Goal: Task Accomplishment & Management: Complete application form

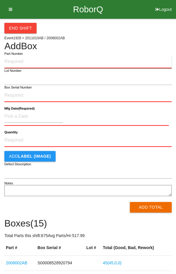
paste input "2008002AB"
type input "2008002AB"
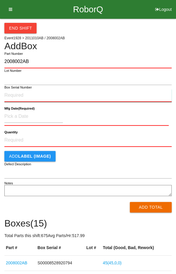
click at [16, 93] on input "Box Serial Number" at bounding box center [88, 95] width 168 height 13
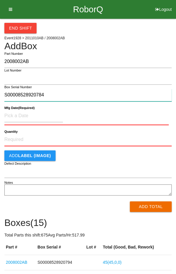
type input "S00008528920784"
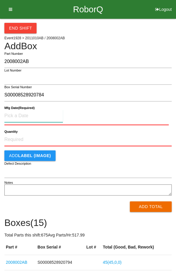
click at [50, 117] on input at bounding box center [33, 116] width 59 height 13
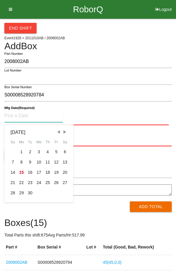
click at [30, 152] on div "2" at bounding box center [30, 152] width 9 height 10
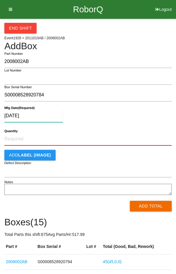
click at [51, 116] on input "[DATE]" at bounding box center [33, 116] width 59 height 13
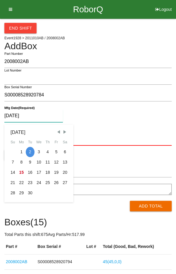
click at [55, 159] on div "12" at bounding box center [56, 162] width 9 height 10
type input "[DATE]"
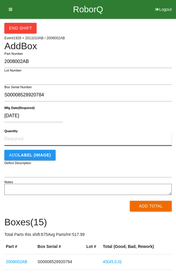
click at [74, 140] on input "Quantity" at bounding box center [88, 139] width 168 height 13
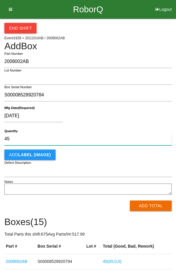
type input "45"
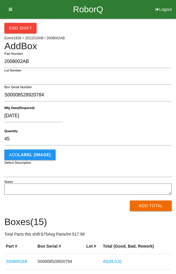
click at [133, 119] on div "[DATE]" at bounding box center [86, 117] width 165 height 15
click at [150, 207] on button "Add Total" at bounding box center [151, 206] width 42 height 11
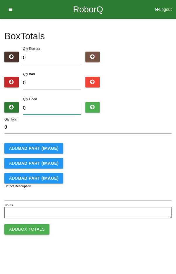
click at [49, 111] on input "0" at bounding box center [52, 108] width 58 height 13
type input "4"
type input "45"
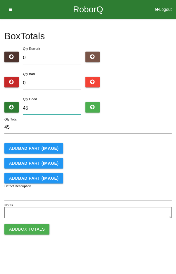
type input "45"
click at [141, 142] on form "45 Qty Total Add BAD PART (IMAGE) Add BAD PART (IMAGE) Add BAD PART (IMAGE) Def…" at bounding box center [88, 170] width 168 height 99
click at [29, 226] on button "Add Box Totals" at bounding box center [26, 229] width 45 height 11
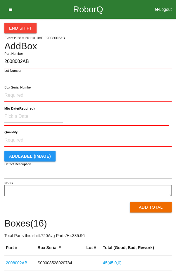
type input "2008002AB"
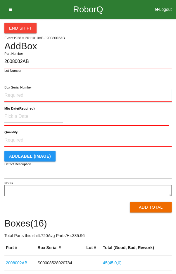
click at [46, 95] on input "Box Serial Number" at bounding box center [88, 95] width 168 height 13
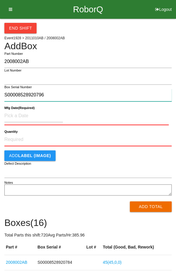
type input "S00008528920796"
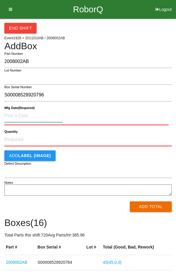
click at [33, 114] on input at bounding box center [33, 116] width 59 height 13
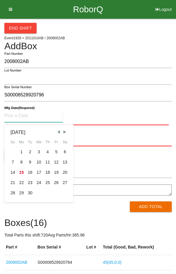
click at [58, 164] on div "12" at bounding box center [56, 162] width 9 height 10
type input "[DATE]"
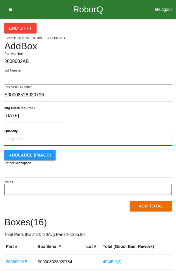
click at [94, 133] on input "Quantity" at bounding box center [88, 139] width 168 height 13
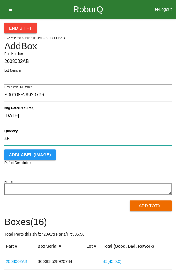
type input "45"
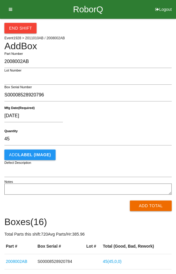
click at [130, 113] on div "[DATE]" at bounding box center [86, 117] width 165 height 15
click at [155, 207] on button "Add Total" at bounding box center [151, 206] width 42 height 11
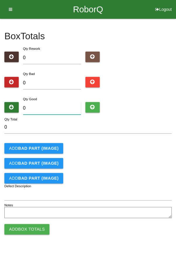
click at [59, 109] on input "0" at bounding box center [52, 108] width 58 height 13
type input "4"
click at [150, 138] on form "4 Qty Total Add BAD PART (IMAGE) Add BAD PART (IMAGE) Add BAD PART (IMAGE) Defe…" at bounding box center [88, 170] width 168 height 99
click at [60, 106] on input "4" at bounding box center [52, 108] width 58 height 13
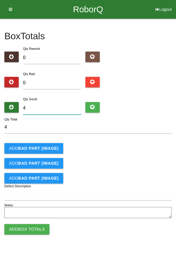
type input "45"
click at [127, 145] on div "Add BAD PART (IMAGE)" at bounding box center [88, 148] width 168 height 11
click at [29, 230] on button "Add Box Totals" at bounding box center [26, 229] width 45 height 11
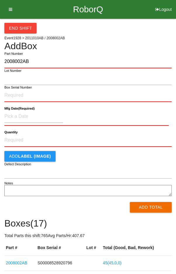
type input "2008002AB"
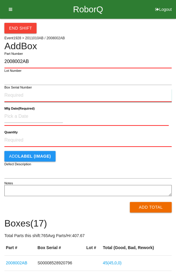
click at [40, 93] on input "Box Serial Number" at bounding box center [88, 95] width 168 height 13
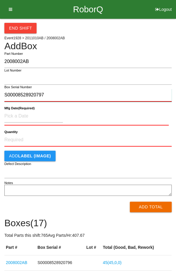
type input "S00008528920797"
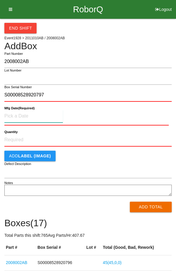
click at [43, 117] on input at bounding box center [33, 116] width 59 height 13
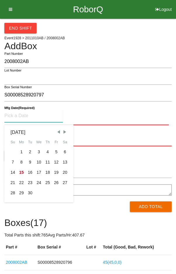
click at [55, 160] on div "12" at bounding box center [56, 162] width 9 height 10
type input "[DATE]"
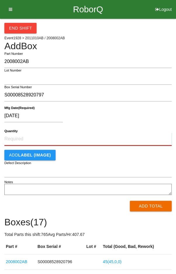
click at [118, 136] on input "Quantity" at bounding box center [88, 139] width 168 height 13
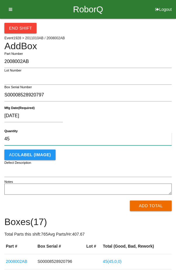
type input "45"
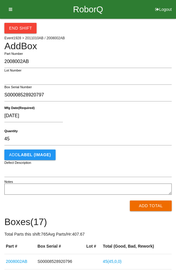
click at [140, 113] on div "[DATE]" at bounding box center [86, 117] width 165 height 15
click at [151, 204] on button "Add Total" at bounding box center [151, 206] width 42 height 11
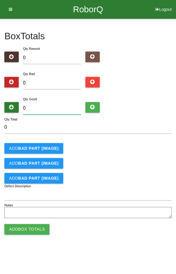
click at [54, 110] on input "0" at bounding box center [52, 108] width 58 height 13
type input "4"
type input "45"
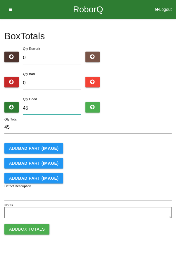
type input "45"
click at [144, 146] on div "Add BAD PART (IMAGE)" at bounding box center [88, 148] width 168 height 11
click at [28, 230] on button "Add Box Totals" at bounding box center [26, 229] width 45 height 11
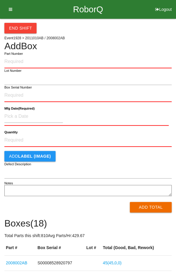
click at [150, 35] on div "End Shift Event 1928 > 2011010AB / 2008002AB Add Box Part Number Lot Number Box…" at bounding box center [88, 274] width 168 height 511
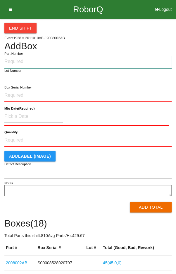
click at [103, 62] on input "Part Number" at bounding box center [88, 61] width 168 height 13
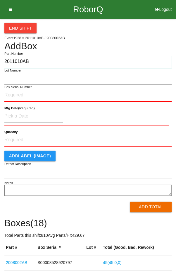
type input "2011010AB"
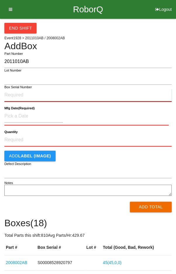
click at [37, 93] on input "Box Serial Number" at bounding box center [88, 95] width 168 height 13
type input "S00008528905407"
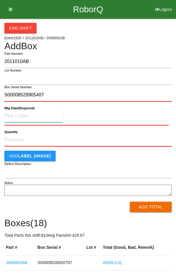
click at [19, 115] on input at bounding box center [33, 116] width 59 height 13
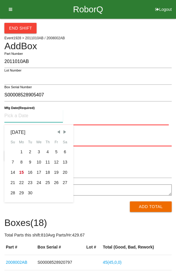
click at [57, 131] on span "Previous Month" at bounding box center [58, 131] width 5 height 5
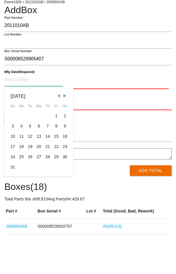
click at [40, 193] on div "27" at bounding box center [39, 193] width 9 height 10
type input "[DATE]"
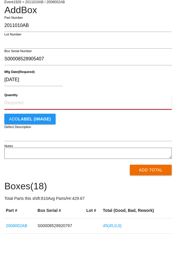
click at [101, 136] on input "Quantity" at bounding box center [88, 139] width 168 height 13
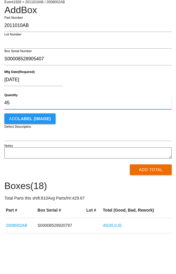
type input "45"
click at [139, 159] on div "Add LABEL (IMAGE)" at bounding box center [88, 155] width 168 height 11
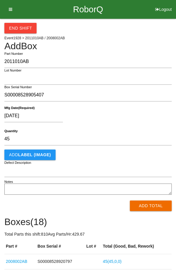
click at [150, 210] on button "Add Total" at bounding box center [151, 206] width 42 height 11
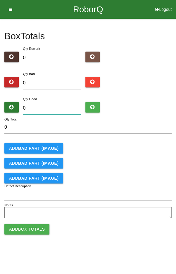
click at [55, 106] on input "0" at bounding box center [52, 108] width 58 height 13
type input "4"
type input "45"
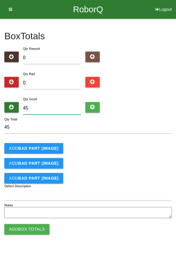
type input "45"
click at [139, 139] on form "45 Qty Total Add BAD PART (IMAGE) Add BAD PART (IMAGE) Add BAD PART (IMAGE) Def…" at bounding box center [88, 170] width 168 height 99
click at [21, 229] on button "Add Box Totals" at bounding box center [26, 229] width 45 height 11
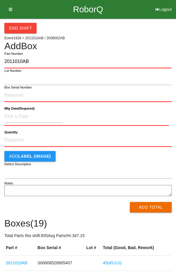
type input "2011010AB"
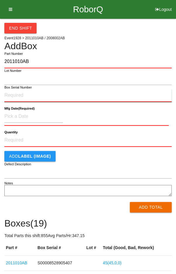
click at [36, 96] on input "Box Serial Number" at bounding box center [88, 95] width 168 height 13
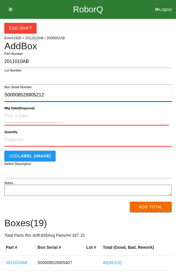
type input "S00008528905212"
click at [13, 110] on b "Mfg Date (Required)" at bounding box center [19, 108] width 30 height 4
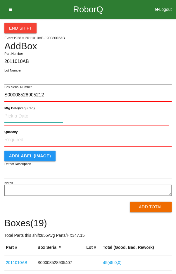
click at [15, 117] on input at bounding box center [33, 116] width 59 height 13
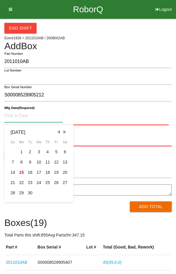
click at [57, 132] on span "Previous Month" at bounding box center [58, 131] width 5 height 5
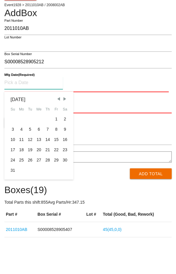
click at [36, 195] on div "27" at bounding box center [39, 193] width 9 height 10
type input "[DATE]"
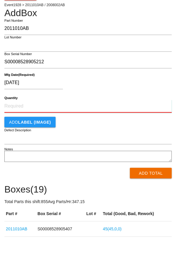
click at [101, 145] on input "Quantity" at bounding box center [88, 139] width 168 height 13
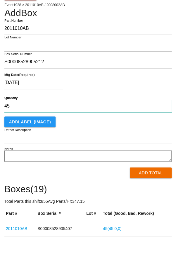
type input "45"
click at [139, 113] on div "[DATE]" at bounding box center [86, 117] width 165 height 15
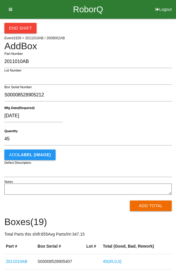
click at [151, 205] on button "Add Total" at bounding box center [151, 206] width 42 height 11
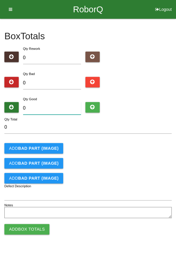
click at [53, 106] on input "0" at bounding box center [52, 108] width 58 height 13
type input "4"
type input "45"
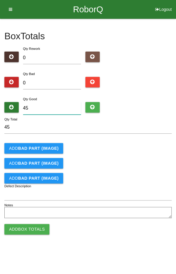
type input "45"
click at [140, 142] on form "45 Qty Total Add BAD PART (IMAGE) Add BAD PART (IMAGE) Add BAD PART (IMAGE) Def…" at bounding box center [88, 170] width 168 height 99
click at [23, 232] on button "Add Box Totals" at bounding box center [26, 229] width 45 height 11
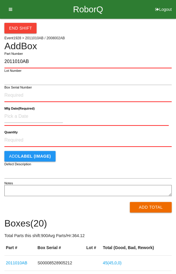
type input "2011010AB"
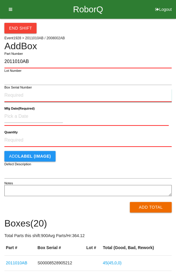
click at [49, 93] on input "Box Serial Number" at bounding box center [88, 95] width 168 height 13
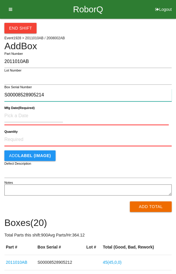
type input "S00008528905214"
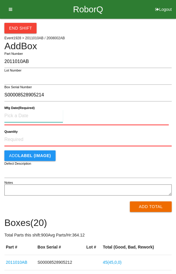
click at [51, 115] on input at bounding box center [33, 116] width 59 height 13
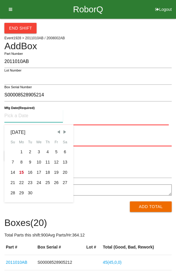
click at [57, 132] on span "Previous Month" at bounding box center [58, 131] width 5 height 5
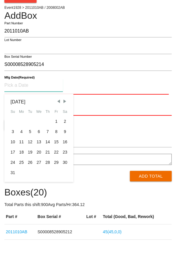
click at [38, 192] on div "27" at bounding box center [39, 193] width 9 height 10
type input "[DATE]"
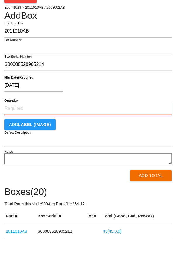
click at [112, 139] on input "Quantity" at bounding box center [88, 139] width 168 height 13
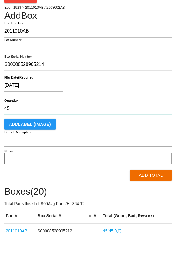
type input "45"
click at [138, 111] on div "[DATE]" at bounding box center [86, 117] width 165 height 15
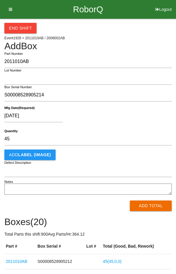
click at [158, 203] on button "Add Total" at bounding box center [151, 206] width 42 height 11
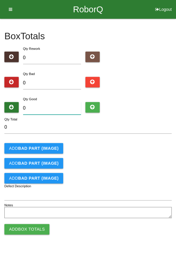
click at [57, 106] on input "0" at bounding box center [52, 108] width 58 height 13
type input "4"
type input "45"
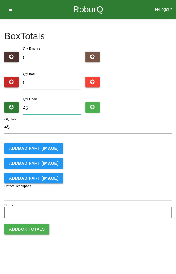
type input "45"
click at [146, 144] on div "Add BAD PART (IMAGE)" at bounding box center [88, 148] width 168 height 11
click at [27, 227] on button "Add Box Totals" at bounding box center [26, 229] width 45 height 11
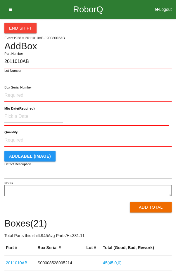
type input "2011010AB"
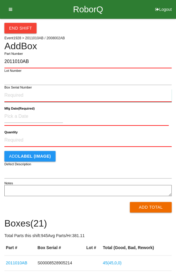
click at [41, 93] on input "Box Serial Number" at bounding box center [88, 95] width 168 height 13
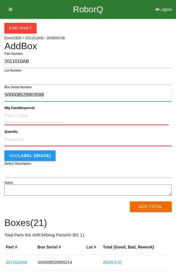
type input "S00008528803588"
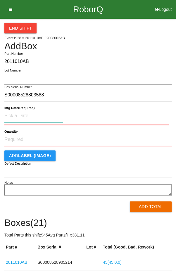
click at [49, 116] on input at bounding box center [33, 116] width 59 height 13
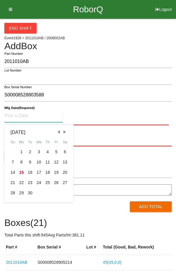
click at [58, 131] on span "Previous Month" at bounding box center [58, 131] width 5 height 5
click at [57, 131] on span "Previous Month" at bounding box center [58, 131] width 5 height 5
click at [59, 131] on span "Previous Month" at bounding box center [58, 131] width 5 height 5
click at [58, 130] on span "Previous Month" at bounding box center [58, 131] width 5 height 5
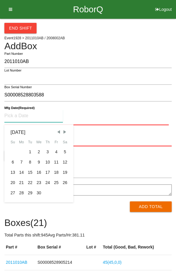
click at [58, 130] on span "Previous Month" at bounding box center [58, 131] width 5 height 5
click at [62, 130] on span "Next Month" at bounding box center [64, 131] width 5 height 5
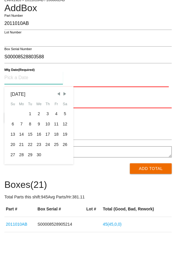
click at [30, 191] on div "29" at bounding box center [30, 193] width 9 height 10
type input "[DATE]"
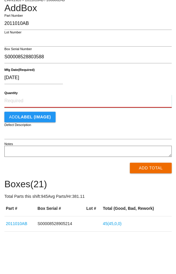
click at [105, 139] on input "Quantity" at bounding box center [88, 139] width 168 height 13
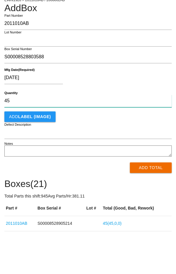
type input "45"
click at [131, 155] on div "Add LABEL (IMAGE)" at bounding box center [88, 155] width 168 height 11
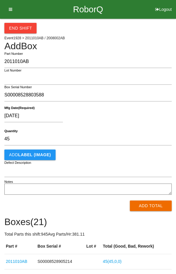
click at [153, 210] on button "Add Total" at bounding box center [151, 206] width 42 height 11
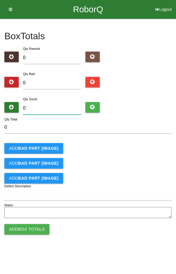
click at [47, 106] on input "0" at bounding box center [52, 108] width 58 height 13
type input "4"
type input "45"
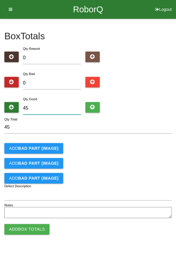
type input "45"
click at [149, 145] on div "Add BAD PART (IMAGE)" at bounding box center [88, 148] width 168 height 11
click at [33, 230] on button "Add Box Totals" at bounding box center [26, 229] width 45 height 11
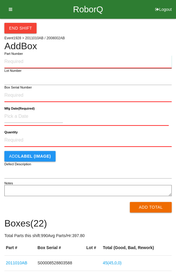
paste input "2011010AB"
type input "2011010AB"
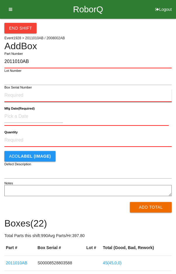
click at [13, 94] on input "Box Serial Number" at bounding box center [88, 95] width 168 height 13
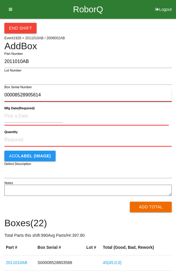
type input "00008528905614"
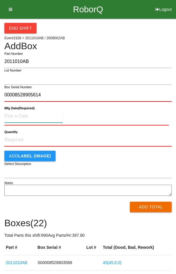
click at [15, 115] on input at bounding box center [33, 116] width 59 height 13
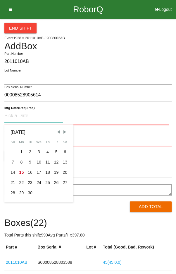
click at [57, 131] on span "Previous Month" at bounding box center [58, 131] width 5 height 5
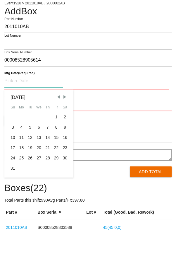
click at [47, 192] on div "28" at bounding box center [47, 193] width 9 height 10
type input "[DATE]"
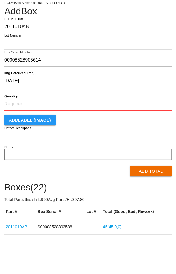
click at [17, 136] on input "Quantity" at bounding box center [88, 139] width 168 height 13
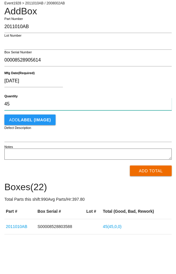
type input "45"
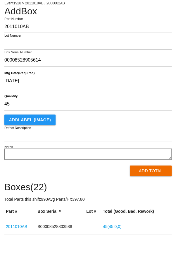
click at [144, 159] on div "Add LABEL (IMAGE)" at bounding box center [88, 155] width 168 height 11
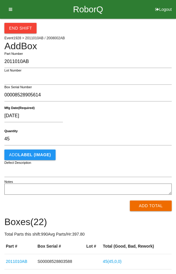
click at [159, 205] on button "Add Total" at bounding box center [151, 206] width 42 height 11
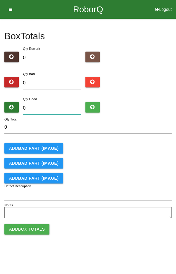
click at [52, 102] on input "0" at bounding box center [52, 108] width 58 height 13
type input "4"
type input "45"
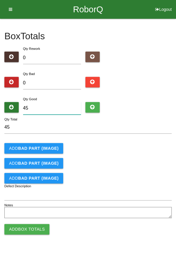
type input "45"
click at [159, 138] on form "45 Qty Total Add BAD PART (IMAGE) Add BAD PART (IMAGE) Add BAD PART (IMAGE) Def…" at bounding box center [88, 170] width 168 height 99
click at [20, 231] on button "Add Box Totals" at bounding box center [26, 229] width 45 height 11
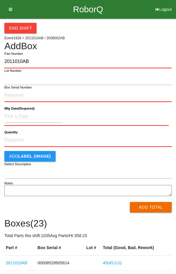
type input "2011010AB"
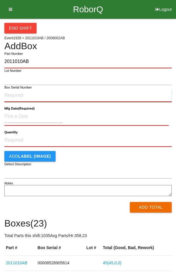
click at [40, 95] on input "Box Serial Number" at bounding box center [88, 95] width 168 height 13
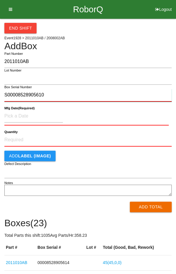
type input "S00008528905610"
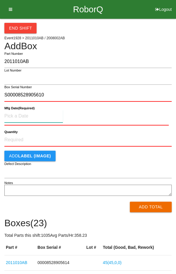
click at [13, 113] on input at bounding box center [33, 116] width 59 height 13
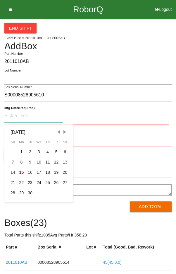
click at [60, 131] on span "Previous Month" at bounding box center [58, 131] width 5 height 5
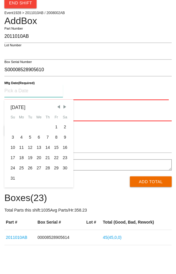
click at [47, 192] on div "28" at bounding box center [47, 193] width 9 height 10
type input "[DATE]"
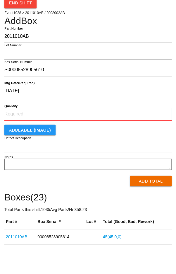
click at [93, 136] on input "Quantity" at bounding box center [88, 139] width 168 height 13
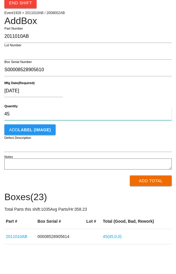
type input "45"
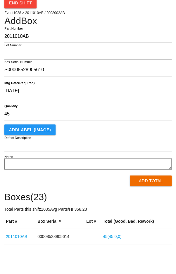
click at [140, 111] on div "[DATE]" at bounding box center [86, 117] width 165 height 15
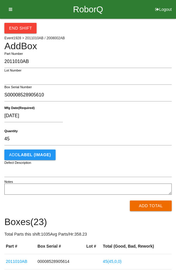
click at [152, 206] on button "Add Total" at bounding box center [151, 206] width 42 height 11
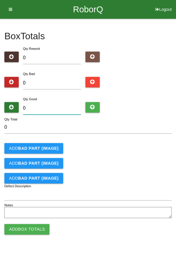
click at [55, 106] on input "0" at bounding box center [52, 108] width 58 height 13
type input "4"
type input "45"
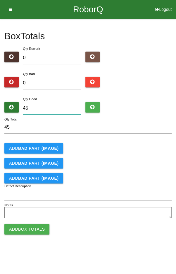
type input "45"
click at [144, 148] on div "Add BAD PART (IMAGE)" at bounding box center [88, 148] width 168 height 11
click at [28, 227] on button "Add Box Totals" at bounding box center [26, 229] width 45 height 11
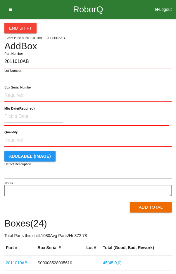
type input "2011010AB"
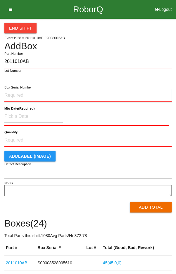
click at [36, 97] on input "Box Serial Number" at bounding box center [88, 95] width 168 height 13
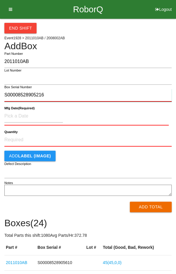
type input "S00008528905216"
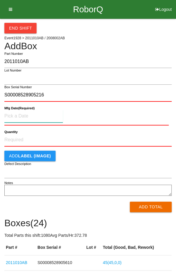
click at [39, 118] on input at bounding box center [33, 116] width 59 height 13
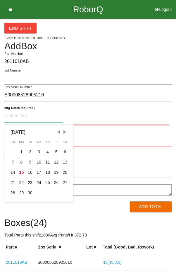
click at [57, 133] on span "Previous Month" at bounding box center [58, 131] width 5 height 5
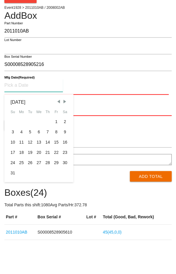
click at [32, 192] on div "26" at bounding box center [30, 193] width 9 height 10
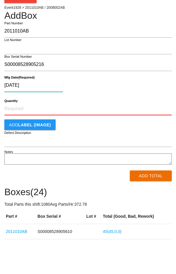
click at [45, 113] on input "[DATE]" at bounding box center [33, 116] width 59 height 13
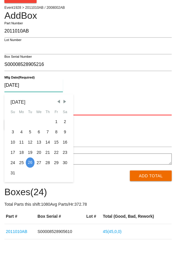
click at [39, 193] on div "27" at bounding box center [39, 193] width 9 height 10
type input "[DATE]"
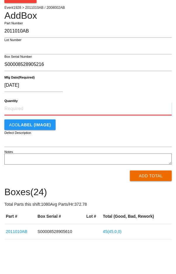
click at [126, 141] on input "Quantity" at bounding box center [88, 139] width 168 height 13
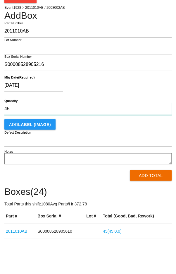
type input "45"
click at [140, 157] on div "Add LABEL (IMAGE)" at bounding box center [88, 155] width 168 height 11
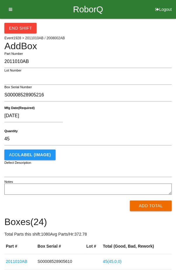
click at [154, 207] on button "Add Total" at bounding box center [151, 206] width 42 height 11
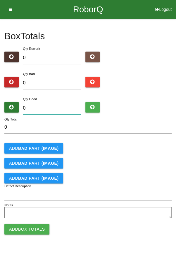
click at [57, 106] on input "0" at bounding box center [52, 108] width 58 height 13
type input "4"
type input "45"
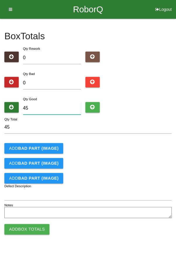
type input "45"
click at [142, 144] on div "Add BAD PART (IMAGE)" at bounding box center [88, 148] width 168 height 11
click at [27, 228] on button "Add Box Totals" at bounding box center [26, 229] width 45 height 11
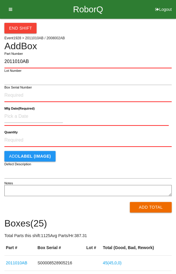
type input "2011010AB"
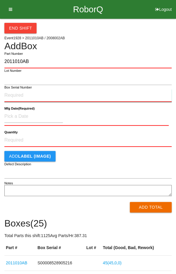
click at [48, 101] on input "Box Serial Number" at bounding box center [88, 95] width 168 height 13
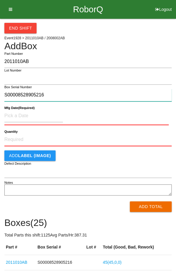
type input "S00008528905216"
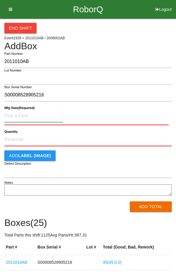
click at [21, 116] on input at bounding box center [33, 116] width 59 height 13
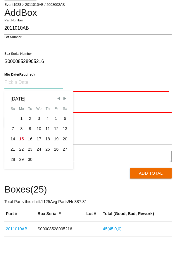
click at [60, 130] on span "Previous Month" at bounding box center [58, 131] width 5 height 5
click at [38, 193] on div "27" at bounding box center [39, 193] width 9 height 10
type input "[DATE]"
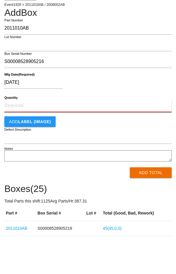
click at [18, 137] on input "Quantity" at bounding box center [88, 139] width 168 height 13
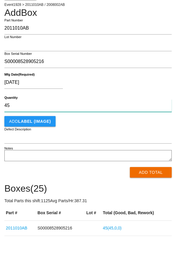
type input "45"
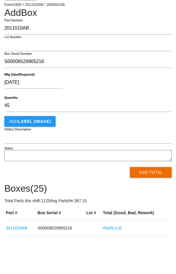
click at [149, 156] on div "Add LABEL (IMAGE)" at bounding box center [88, 155] width 168 height 11
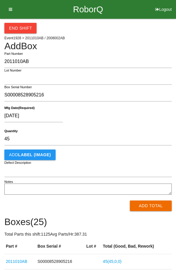
click at [156, 209] on button "Add Total" at bounding box center [151, 206] width 42 height 11
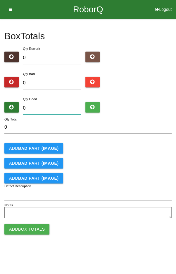
click at [40, 106] on input "0" at bounding box center [52, 108] width 58 height 13
type input "4"
type input "45"
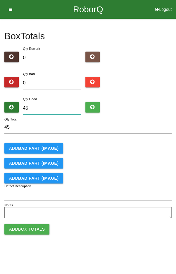
type input "45"
click at [151, 150] on div "Add BAD PART (IMAGE)" at bounding box center [88, 148] width 168 height 11
click at [29, 227] on button "Add Box Totals" at bounding box center [26, 229] width 45 height 11
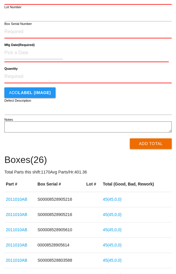
scroll to position [64, 0]
click at [18, 199] on link "2011010AB" at bounding box center [16, 199] width 21 height 5
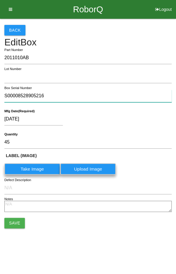
click at [55, 93] on input "S00008528905216" at bounding box center [88, 96] width 168 height 13
type input "S0000"
type input "S00008528904939"
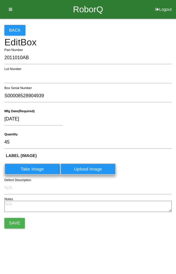
click at [12, 221] on button "Save" at bounding box center [14, 223] width 21 height 11
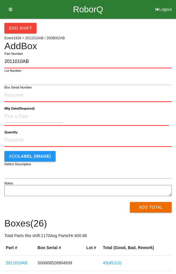
type input "2011010AB"
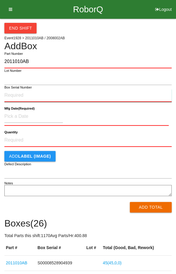
click at [40, 96] on input "Box Serial Number" at bounding box center [88, 95] width 168 height 13
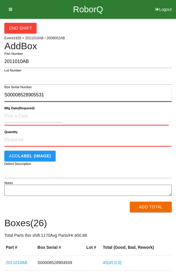
type input "S00008528905531"
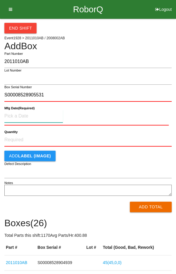
click at [19, 117] on input at bounding box center [33, 116] width 59 height 13
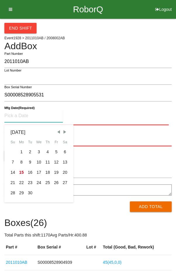
click at [57, 132] on span "Previous Month" at bounding box center [58, 131] width 5 height 5
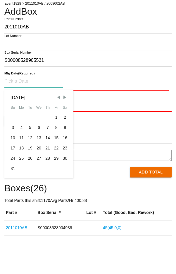
click at [38, 193] on div "27" at bounding box center [39, 193] width 9 height 10
type input "[DATE]"
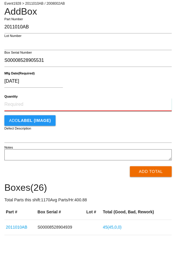
click at [105, 140] on input "Quantity" at bounding box center [88, 139] width 168 height 13
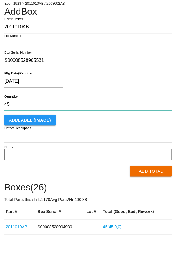
type input "45"
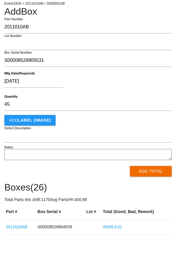
click at [132, 159] on div "Add LABEL (IMAGE)" at bounding box center [88, 155] width 168 height 11
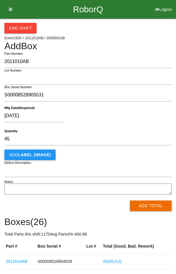
click at [157, 205] on button "Add Total" at bounding box center [151, 206] width 42 height 11
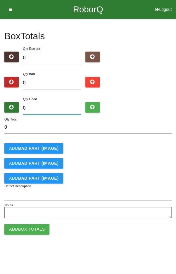
click at [52, 106] on input "0" at bounding box center [52, 108] width 58 height 13
type input "4"
type input "45"
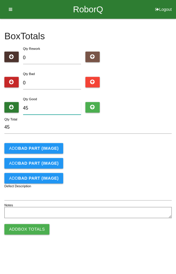
type input "45"
click at [118, 142] on form "45 Qty Total Add BAD PART (IMAGE) Add BAD PART (IMAGE) Add BAD PART (IMAGE) Def…" at bounding box center [88, 170] width 168 height 99
click at [22, 232] on button "Add Box Totals" at bounding box center [26, 229] width 45 height 11
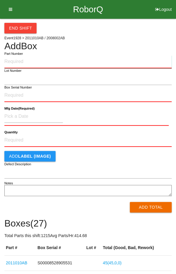
paste input "2011010AB"
type input "2011010AB"
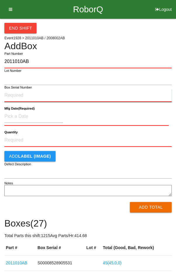
click at [14, 93] on input "Box Serial Number" at bounding box center [88, 95] width 168 height 13
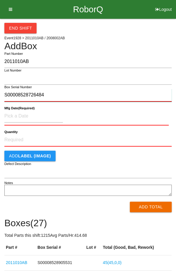
type input "S00008528726484"
click at [18, 110] on label "Mfg Date (Required)" at bounding box center [19, 108] width 30 height 5
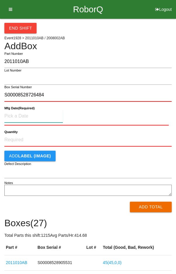
click at [13, 113] on input at bounding box center [33, 116] width 59 height 13
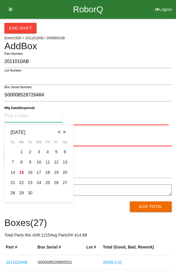
click at [60, 131] on span "Previous Month" at bounding box center [58, 131] width 5 height 5
click at [58, 131] on span "Previous Month" at bounding box center [58, 131] width 5 height 5
click at [59, 133] on span "Previous Month" at bounding box center [58, 131] width 5 height 5
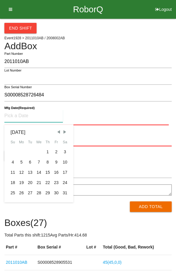
click at [59, 133] on span "Previous Month" at bounding box center [58, 131] width 5 height 5
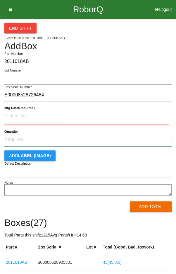
click at [60, 133] on input "Quantity" at bounding box center [88, 139] width 168 height 13
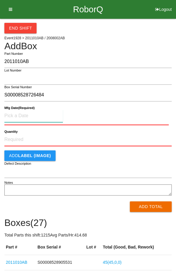
click at [51, 116] on input at bounding box center [33, 116] width 59 height 13
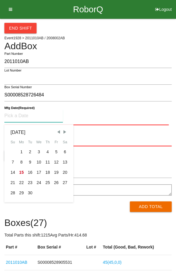
click at [59, 133] on span "Previous Month" at bounding box center [58, 131] width 5 height 5
click at [57, 133] on span "Previous Month" at bounding box center [58, 131] width 5 height 5
click at [56, 133] on span "Previous Month" at bounding box center [58, 131] width 5 height 5
click at [57, 133] on span "Previous Month" at bounding box center [58, 131] width 5 height 5
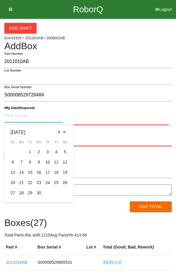
click at [57, 133] on span "Previous Month" at bounding box center [58, 131] width 5 height 5
click at [30, 161] on div "4" at bounding box center [30, 162] width 9 height 10
type input "[DATE]"
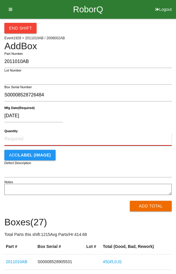
click at [91, 136] on input "Quantity" at bounding box center [88, 139] width 168 height 13
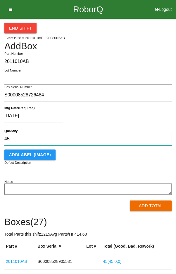
type input "45"
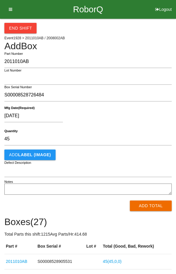
click at [128, 114] on div "[DATE]" at bounding box center [86, 117] width 165 height 15
click at [151, 209] on button "Add Total" at bounding box center [151, 206] width 42 height 11
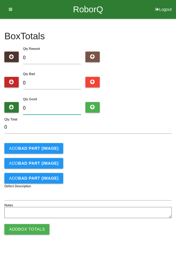
click at [60, 114] on input "0" at bounding box center [52, 108] width 58 height 13
type input "4"
type input "45"
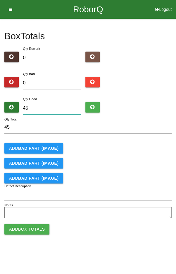
type input "45"
click at [125, 142] on form "45 Qty Total Add BAD PART (IMAGE) Add BAD PART (IMAGE) Add BAD PART (IMAGE) Def…" at bounding box center [88, 170] width 168 height 99
click at [29, 229] on button "Add Box Totals" at bounding box center [26, 229] width 45 height 11
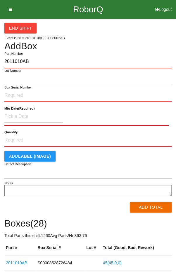
type input "2011010AB"
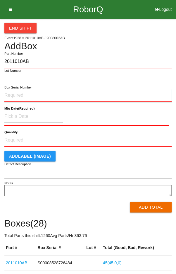
click at [49, 96] on input "Box Serial Number" at bounding box center [88, 95] width 168 height 13
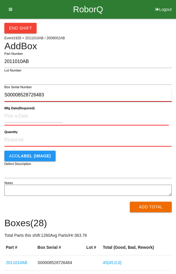
type input "S00008528726483"
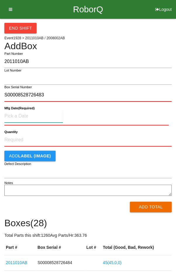
click at [57, 117] on input at bounding box center [33, 116] width 59 height 13
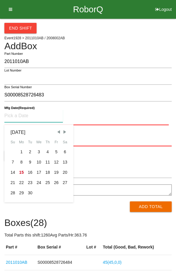
click at [57, 132] on span "Previous Month" at bounding box center [58, 131] width 5 height 5
click at [57, 131] on span "Previous Month" at bounding box center [58, 131] width 5 height 5
click at [58, 132] on span "Previous Month" at bounding box center [58, 131] width 5 height 5
click at [57, 133] on span "Previous Month" at bounding box center [58, 131] width 5 height 5
click at [57, 132] on span "Previous Month" at bounding box center [58, 131] width 5 height 5
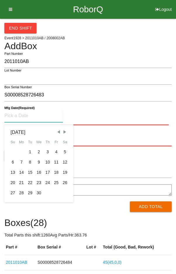
click at [57, 133] on span "Previous Month" at bounding box center [58, 131] width 5 height 5
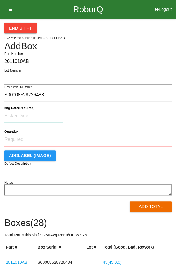
click at [48, 117] on input at bounding box center [33, 116] width 59 height 13
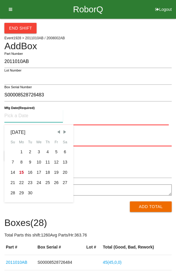
click at [57, 133] on span "Previous Month" at bounding box center [58, 131] width 5 height 5
click at [59, 133] on span "Previous Month" at bounding box center [58, 131] width 5 height 5
click at [58, 133] on span "Previous Month" at bounding box center [58, 131] width 5 height 5
click at [59, 133] on span "Previous Month" at bounding box center [58, 131] width 5 height 5
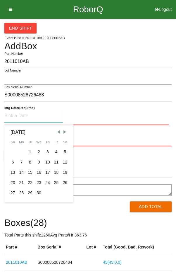
click at [58, 133] on span "Previous Month" at bounding box center [58, 131] width 5 height 5
click at [59, 132] on span "Previous Month" at bounding box center [58, 131] width 5 height 5
click at [32, 160] on div "4" at bounding box center [30, 162] width 9 height 10
type input "[DATE]"
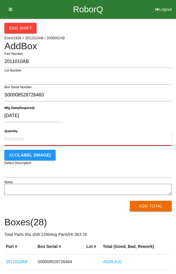
click at [79, 139] on input "Quantity" at bounding box center [88, 139] width 168 height 13
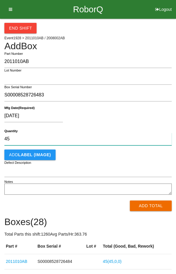
type input "45"
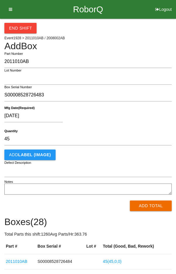
click at [129, 120] on div "[DATE]" at bounding box center [86, 117] width 165 height 15
click at [154, 209] on button "Add Total" at bounding box center [151, 206] width 42 height 11
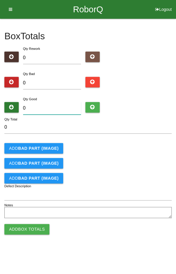
click at [54, 106] on input "0" at bounding box center [52, 108] width 58 height 13
type input "4"
type input "45"
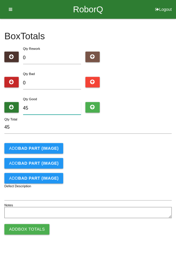
type input "45"
click at [143, 151] on div "Add BAD PART (IMAGE)" at bounding box center [88, 148] width 168 height 11
click at [25, 230] on button "Add Box Totals" at bounding box center [26, 229] width 45 height 11
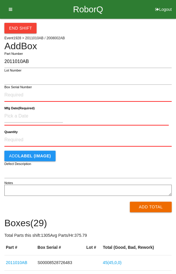
type input "2011010AB"
click at [16, 96] on input "Box Serial Number" at bounding box center [88, 95] width 168 height 13
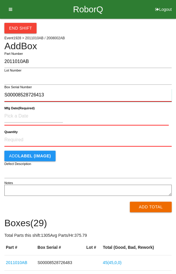
type input "S00008528726413"
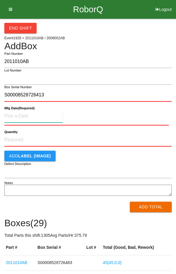
click at [17, 113] on input at bounding box center [33, 116] width 59 height 13
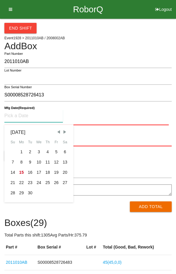
click at [57, 133] on span "Previous Month" at bounding box center [58, 131] width 5 height 5
click at [58, 131] on span "Previous Month" at bounding box center [58, 131] width 5 height 5
click at [58, 132] on span "Previous Month" at bounding box center [58, 131] width 5 height 5
click at [59, 131] on span "Previous Month" at bounding box center [58, 131] width 5 height 5
click at [58, 132] on span "Previous Month" at bounding box center [58, 131] width 5 height 5
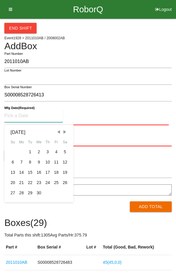
click at [58, 131] on span "Previous Month" at bounding box center [58, 131] width 5 height 5
click at [58, 133] on span "Previous Month" at bounding box center [58, 131] width 5 height 5
click at [28, 162] on div "4" at bounding box center [30, 162] width 9 height 10
type input "[DATE]"
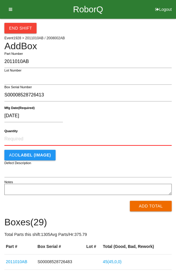
click at [92, 128] on form "2011010AB Part Number Lot Number S00008528726413 Box Serial Number [DATE] Mfg D…" at bounding box center [88, 133] width 168 height 156
click at [89, 140] on input "Quantity" at bounding box center [88, 139] width 168 height 13
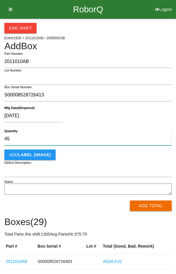
type input "45"
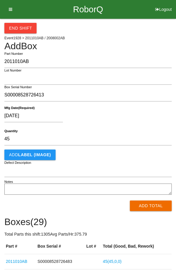
click at [134, 113] on div "[DATE]" at bounding box center [86, 117] width 165 height 15
click at [157, 209] on button "Add Total" at bounding box center [151, 206] width 42 height 11
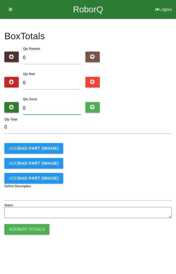
click at [48, 110] on input "0" at bounding box center [52, 108] width 58 height 13
type input "4"
type input "45"
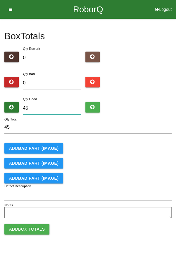
type input "45"
click at [146, 146] on div "Add BAD PART (IMAGE)" at bounding box center [88, 148] width 168 height 11
click at [29, 229] on button "Add Box Totals" at bounding box center [26, 229] width 45 height 11
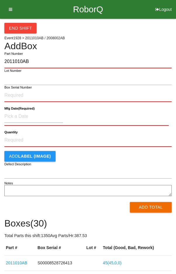
type input "2011010AB"
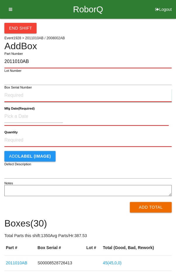
click at [35, 98] on input "Box Serial Number" at bounding box center [88, 95] width 168 height 13
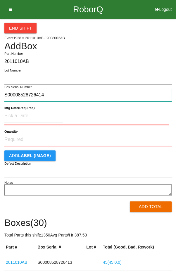
type input "S00008528726414"
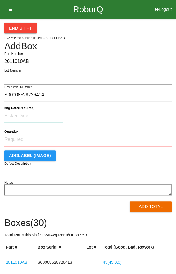
click at [47, 117] on input at bounding box center [33, 116] width 59 height 13
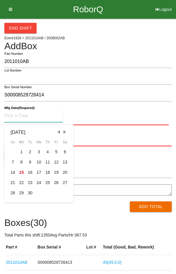
click at [57, 132] on span "Previous Month" at bounding box center [58, 131] width 5 height 5
click at [57, 133] on span "Previous Month" at bounding box center [58, 131] width 5 height 5
click at [57, 132] on span "Previous Month" at bounding box center [58, 131] width 5 height 5
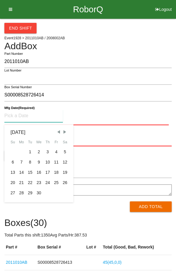
click at [56, 132] on span "Previous Month" at bounding box center [58, 131] width 5 height 5
click at [57, 132] on span "Previous Month" at bounding box center [58, 131] width 5 height 5
click at [30, 162] on div "4" at bounding box center [30, 162] width 9 height 10
type input "[DATE]"
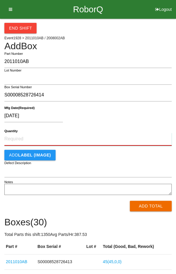
click at [102, 136] on input "Quantity" at bounding box center [88, 139] width 168 height 13
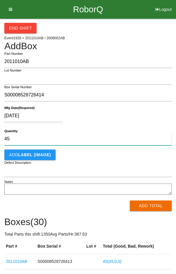
type input "45"
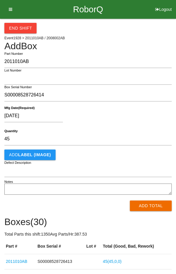
click at [137, 117] on div "[DATE]" at bounding box center [86, 117] width 165 height 15
click at [154, 205] on button "Add Total" at bounding box center [151, 206] width 42 height 11
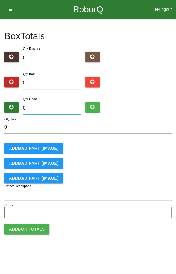
click at [61, 108] on input "0" at bounding box center [52, 108] width 58 height 13
type input "4"
type input "45"
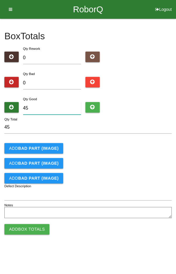
type input "45"
click at [128, 146] on div "Add BAD PART (IMAGE)" at bounding box center [88, 148] width 168 height 11
click at [27, 230] on button "Add Box Totals" at bounding box center [26, 229] width 45 height 11
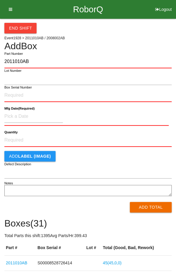
type input "2011010AB"
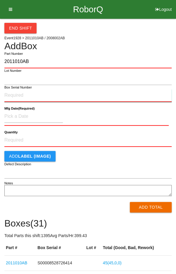
click at [35, 96] on input "Box Serial Number" at bounding box center [88, 95] width 168 height 13
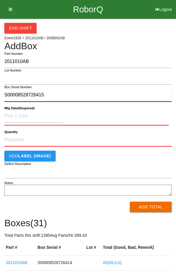
type input "S00008528726415"
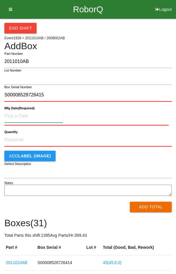
click at [47, 118] on input at bounding box center [33, 116] width 59 height 13
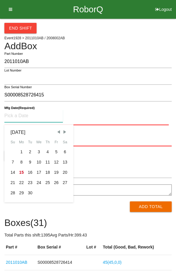
click at [57, 133] on span "Previous Month" at bounding box center [58, 131] width 5 height 5
click at [59, 130] on span "Previous Month" at bounding box center [58, 131] width 5 height 5
click at [57, 131] on span "Previous Month" at bounding box center [58, 131] width 5 height 5
click at [58, 131] on span "Previous Month" at bounding box center [58, 131] width 5 height 5
click at [58, 132] on span "Previous Month" at bounding box center [58, 131] width 5 height 5
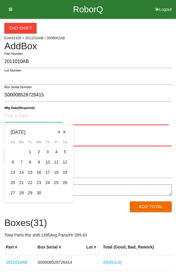
click at [59, 132] on span "Previous Month" at bounding box center [58, 131] width 5 height 5
click at [57, 133] on span "Previous Month" at bounding box center [58, 131] width 5 height 5
click at [30, 162] on div "4" at bounding box center [30, 162] width 9 height 10
type input "[DATE]"
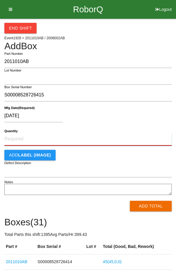
click at [94, 136] on input "Quantity" at bounding box center [88, 139] width 168 height 13
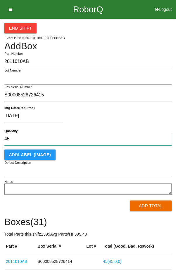
type input "45"
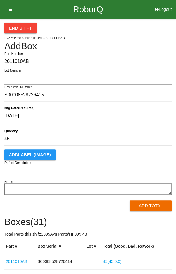
click at [134, 116] on div "[DATE]" at bounding box center [86, 117] width 165 height 15
click at [157, 206] on button "Add Total" at bounding box center [151, 206] width 42 height 11
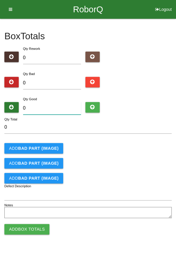
click at [42, 108] on input "0" at bounding box center [52, 108] width 58 height 13
type input "4"
type input "45"
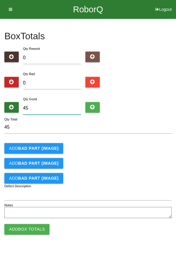
type input "45"
click at [151, 150] on div "Add BAD PART (IMAGE)" at bounding box center [88, 148] width 168 height 11
click at [23, 233] on button "Add Box Totals" at bounding box center [26, 229] width 45 height 11
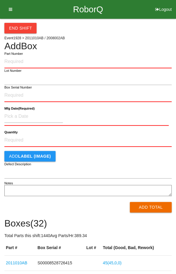
click at [143, 41] on h4 "Add Box" at bounding box center [88, 46] width 168 height 10
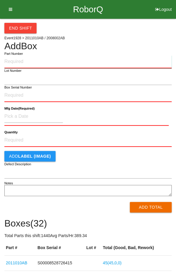
paste input "2011010AB"
type input "2011010AB"
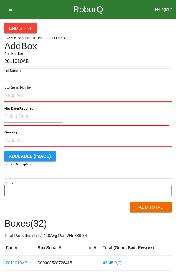
click at [52, 95] on input "Box Serial Number" at bounding box center [88, 95] width 168 height 13
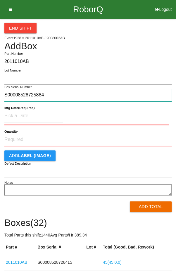
type input "S00008528725884"
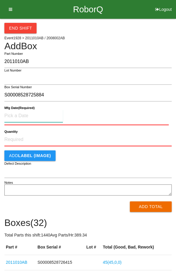
click at [43, 117] on input at bounding box center [33, 116] width 59 height 13
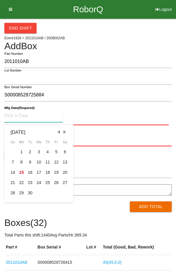
click at [58, 133] on span "Previous Month" at bounding box center [58, 131] width 5 height 5
click at [56, 133] on span "Previous Month" at bounding box center [58, 131] width 5 height 5
click at [57, 132] on span "Previous Month" at bounding box center [58, 131] width 5 height 5
click at [56, 133] on span "Previous Month" at bounding box center [58, 131] width 5 height 5
click at [57, 133] on span "Previous Month" at bounding box center [58, 131] width 5 height 5
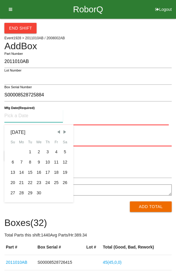
click at [58, 133] on span "Previous Month" at bounding box center [58, 131] width 5 height 5
click at [58, 132] on span "Previous Month" at bounding box center [58, 131] width 5 height 5
click at [20, 164] on div "3" at bounding box center [21, 162] width 9 height 10
type input "[DATE]"
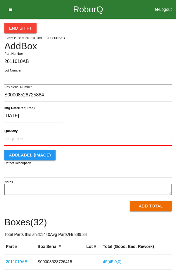
click at [96, 133] on input "Quantity" at bounding box center [88, 139] width 168 height 13
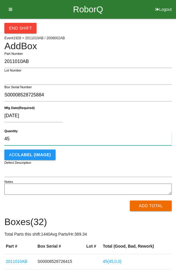
type input "45"
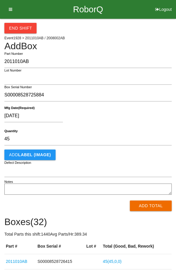
click at [131, 116] on div "[DATE]" at bounding box center [86, 117] width 165 height 15
click at [152, 207] on button "Add Total" at bounding box center [151, 206] width 42 height 11
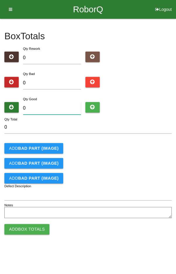
click at [54, 106] on input "0" at bounding box center [52, 108] width 58 height 13
type input "4"
type input "45"
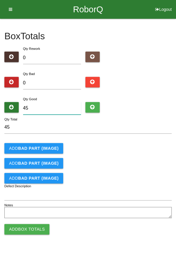
type input "45"
click at [135, 151] on div "Add BAD PART (IMAGE)" at bounding box center [88, 148] width 168 height 11
click at [29, 228] on button "Add Box Totals" at bounding box center [26, 229] width 45 height 11
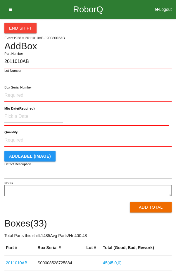
type input "2011010AB"
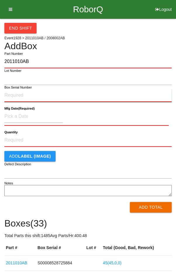
click at [48, 94] on input "Box Serial Number" at bounding box center [88, 95] width 168 height 13
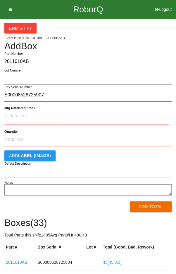
type input "S00008528725907"
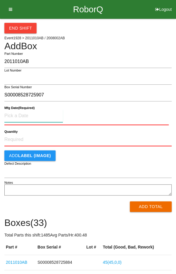
click at [47, 115] on input at bounding box center [33, 116] width 59 height 13
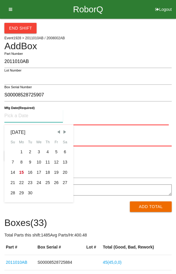
click at [58, 133] on span "Previous Month" at bounding box center [58, 131] width 5 height 5
click at [57, 132] on span "Previous Month" at bounding box center [58, 131] width 5 height 5
click at [57, 133] on span "Previous Month" at bounding box center [58, 131] width 5 height 5
click at [57, 134] on span "Previous Month" at bounding box center [58, 131] width 5 height 5
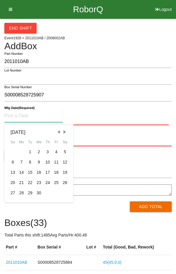
click at [57, 133] on span "Previous Month" at bounding box center [58, 131] width 5 height 5
click at [57, 130] on span "Previous Month" at bounding box center [58, 131] width 5 height 5
click at [22, 163] on div "3" at bounding box center [21, 162] width 9 height 10
type input "[DATE]"
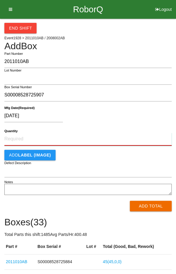
click at [82, 136] on input "Quantity" at bounding box center [88, 139] width 168 height 13
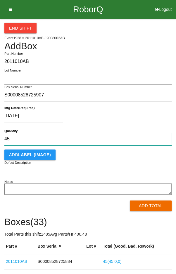
type input "45"
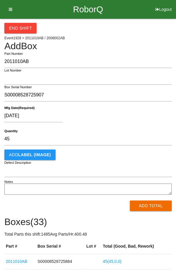
click at [140, 115] on div "[DATE]" at bounding box center [86, 117] width 165 height 15
click at [152, 205] on button "Add Total" at bounding box center [151, 206] width 42 height 11
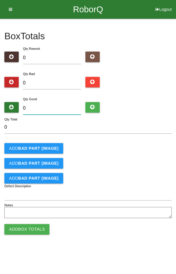
click at [63, 106] on input "0" at bounding box center [52, 108] width 58 height 13
type input "4"
type input "45"
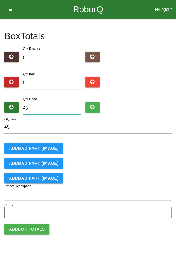
type input "45"
click at [132, 157] on form "45 Qty Total Add BAD PART (IMAGE) Add BAD PART (IMAGE) Add BAD PART (IMAGE) Def…" at bounding box center [88, 170] width 168 height 99
click at [26, 230] on button "Add Box Totals" at bounding box center [26, 229] width 45 height 11
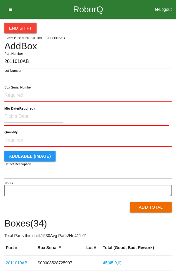
type input "2011010AB"
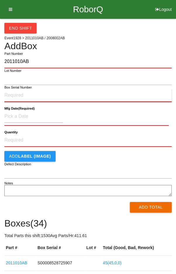
click at [41, 98] on input "Box Serial Number" at bounding box center [88, 95] width 168 height 13
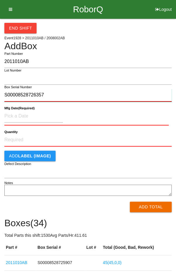
type input "S00008528726357"
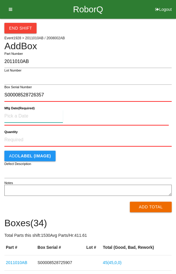
click at [16, 113] on input at bounding box center [33, 116] width 59 height 13
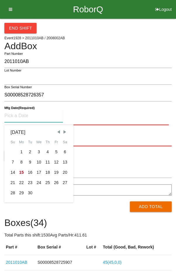
click at [59, 133] on span "Previous Month" at bounding box center [58, 131] width 5 height 5
click at [59, 132] on span "Previous Month" at bounding box center [58, 131] width 5 height 5
click at [58, 132] on span "Previous Month" at bounding box center [58, 131] width 5 height 5
click at [57, 132] on span "Previous Month" at bounding box center [58, 131] width 5 height 5
click at [58, 132] on span "Previous Month" at bounding box center [58, 131] width 5 height 5
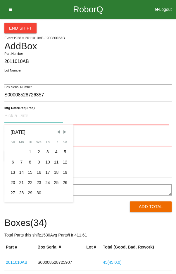
click at [59, 133] on span "Previous Month" at bounding box center [58, 131] width 5 height 5
click at [21, 160] on div "3" at bounding box center [21, 162] width 9 height 10
type input "[DATE]"
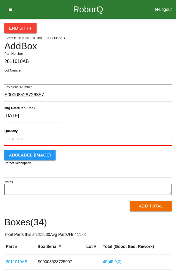
click at [77, 133] on input "Quantity" at bounding box center [88, 139] width 168 height 13
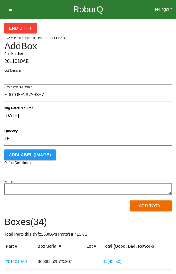
type input "45"
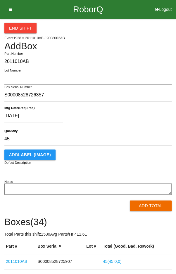
click at [125, 118] on div "[DATE]" at bounding box center [86, 117] width 165 height 15
click at [149, 206] on button "Add Total" at bounding box center [151, 206] width 42 height 11
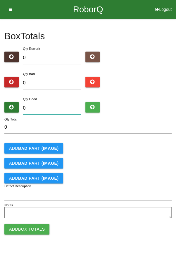
click at [63, 114] on input "0" at bounding box center [52, 108] width 58 height 13
type input "4"
type input "45"
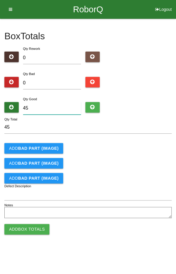
type input "45"
click at [128, 145] on div "Add BAD PART (IMAGE)" at bounding box center [88, 148] width 168 height 11
click at [28, 228] on button "Add Box Totals" at bounding box center [26, 229] width 45 height 11
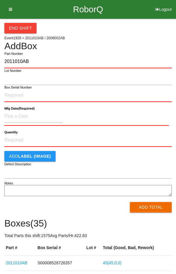
type input "2011010AB"
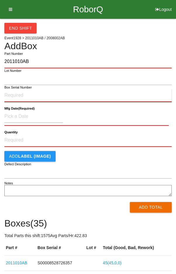
click at [49, 96] on input "Box Serial Number" at bounding box center [88, 95] width 168 height 13
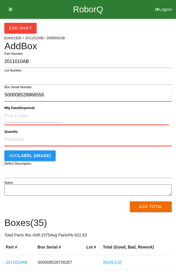
type input "S00008528866556"
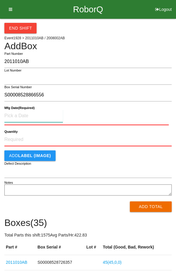
click at [49, 117] on input at bounding box center [33, 116] width 59 height 13
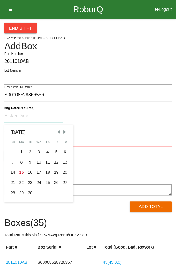
click at [58, 133] on span "Previous Month" at bounding box center [58, 131] width 5 height 5
click at [57, 133] on span "Previous Month" at bounding box center [58, 131] width 5 height 5
click at [38, 172] on div "16" at bounding box center [39, 172] width 9 height 10
type input "[DATE]"
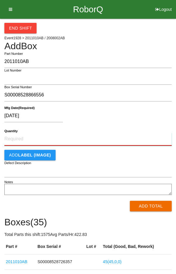
click at [90, 137] on input "Quantity" at bounding box center [88, 139] width 168 height 13
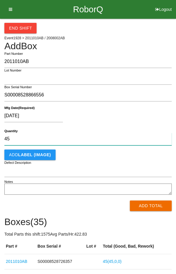
type input "45"
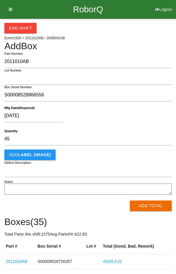
click at [152, 117] on div "[DATE]" at bounding box center [86, 117] width 165 height 15
click at [152, 208] on button "Add Total" at bounding box center [151, 206] width 42 height 11
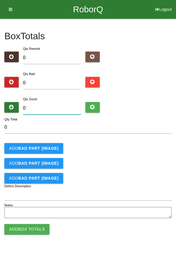
click at [57, 111] on input "0" at bounding box center [52, 108] width 58 height 13
type input "4"
type input "45"
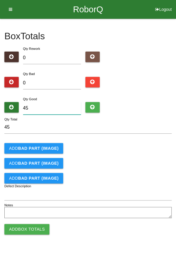
type input "45"
click at [130, 143] on div "Add BAD PART (IMAGE)" at bounding box center [88, 148] width 168 height 11
click at [29, 225] on button "Add Box Totals" at bounding box center [26, 229] width 45 height 11
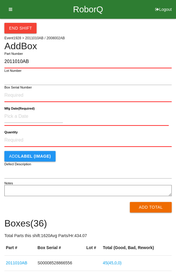
type input "2011010AB"
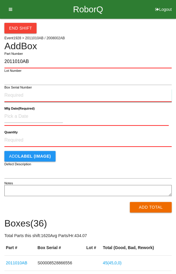
click at [61, 97] on input "Box Serial Number" at bounding box center [88, 95] width 168 height 13
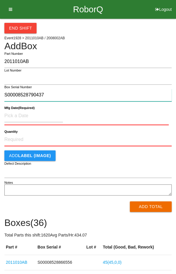
type input "S00008528790437"
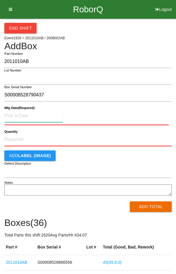
click at [45, 115] on input at bounding box center [33, 116] width 59 height 13
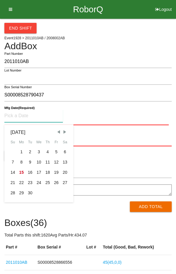
click at [60, 132] on span "Previous Month" at bounding box center [58, 131] width 5 height 5
click at [58, 131] on span "Previous Month" at bounding box center [58, 131] width 5 height 5
click at [59, 130] on span "Previous Month" at bounding box center [58, 131] width 5 height 5
click at [57, 130] on span "Previous Month" at bounding box center [58, 131] width 5 height 5
click at [59, 130] on span "Previous Month" at bounding box center [58, 131] width 5 height 5
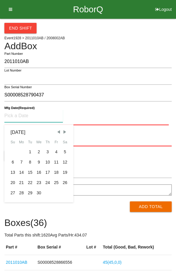
click at [37, 161] on div "9" at bounding box center [39, 162] width 9 height 10
type input "[DATE]"
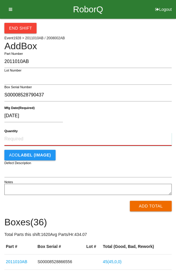
click at [91, 133] on input "Quantity" at bounding box center [88, 139] width 168 height 13
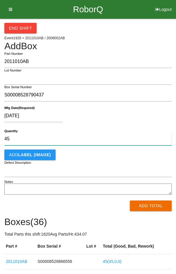
type input "45"
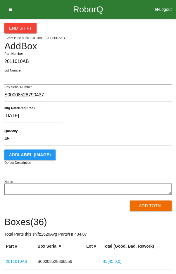
click at [139, 115] on div "[DATE]" at bounding box center [86, 117] width 165 height 15
click at [154, 207] on button "Add Total" at bounding box center [151, 206] width 42 height 11
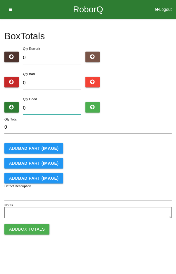
click at [66, 108] on input "0" at bounding box center [52, 108] width 58 height 13
type input "4"
type input "45"
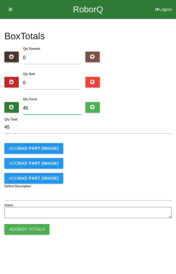
type input "45"
click at [125, 150] on div "Add BAD PART (IMAGE)" at bounding box center [88, 148] width 168 height 11
click at [24, 230] on button "Add Box Totals" at bounding box center [26, 229] width 45 height 11
